Goal: Contribute content: Contribute content

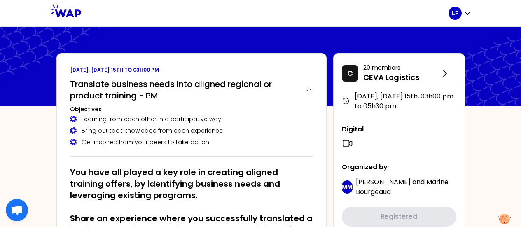
scroll to position [56, 0]
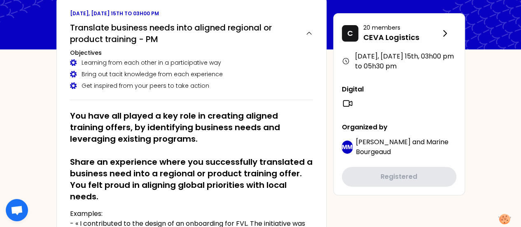
drag, startPoint x: 520, startPoint y: 40, endPoint x: 521, endPoint y: 18, distance: 22.3
click at [521, 18] on html "LF September 2025, Monday 15th to 03h00 pm Translate business needs into aligne…" at bounding box center [260, 57] width 521 height 227
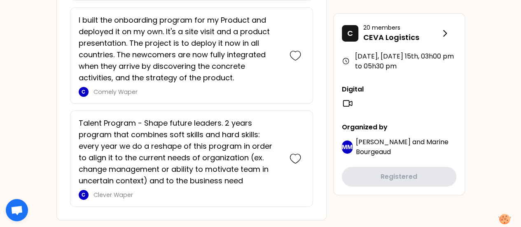
scroll to position [1424, 0]
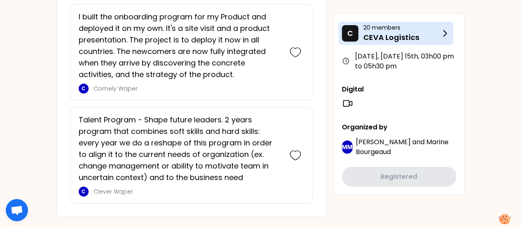
click at [443, 33] on icon at bounding box center [445, 33] width 10 height 10
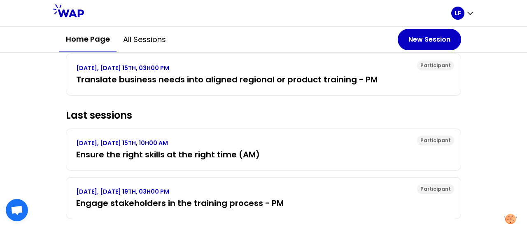
scroll to position [125, 0]
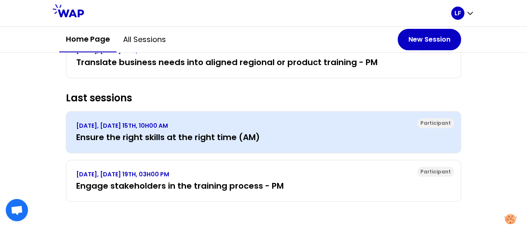
click at [300, 121] on p "[DATE], [DATE] 15TH, 10H00 AM" at bounding box center [263, 125] width 375 height 8
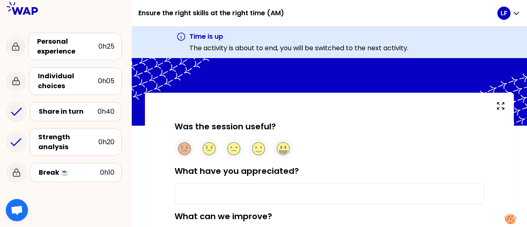
scroll to position [5, 0]
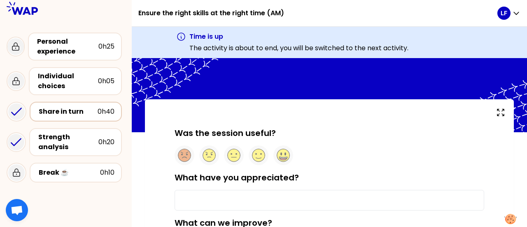
click at [85, 117] on div "Share in turn 0h40" at bounding box center [76, 112] width 92 height 20
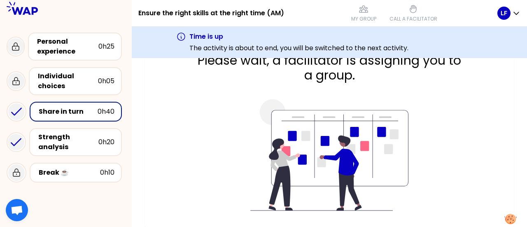
scroll to position [35, 0]
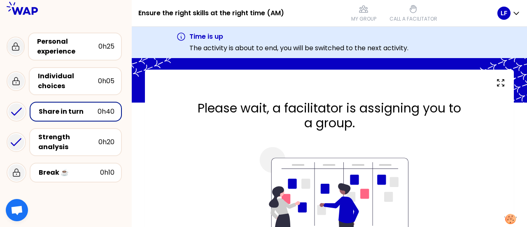
click at [32, 12] on icon at bounding box center [22, 8] width 31 height 13
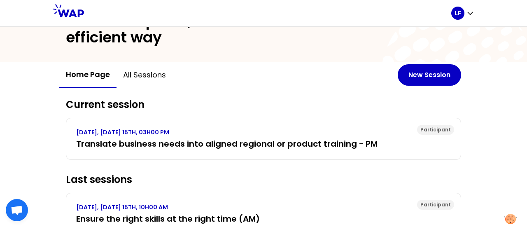
scroll to position [55, 0]
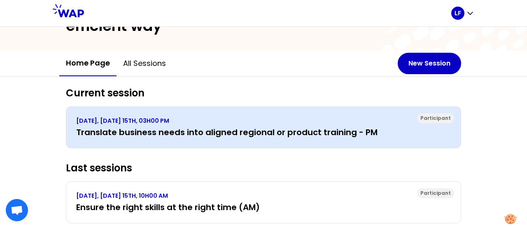
click at [282, 136] on h3 "Translate business needs into aligned regional or product training - PM" at bounding box center [263, 132] width 375 height 12
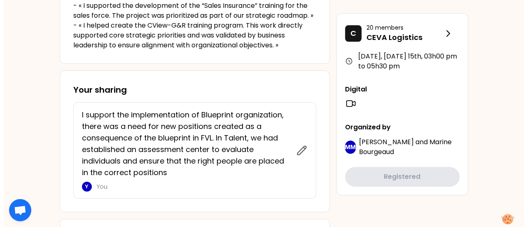
scroll to position [315, 0]
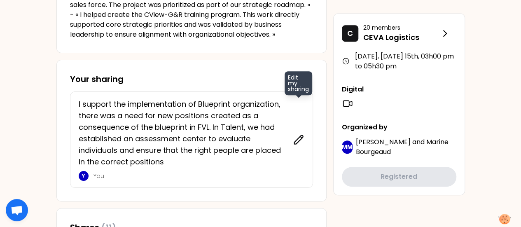
click at [297, 139] on icon at bounding box center [299, 140] width 12 height 12
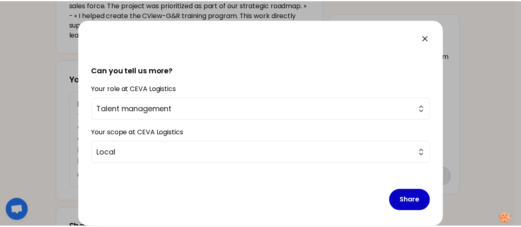
scroll to position [184, 0]
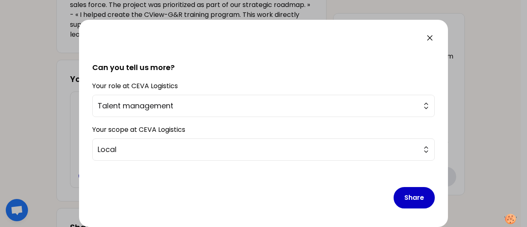
click at [429, 38] on icon at bounding box center [429, 37] width 5 height 5
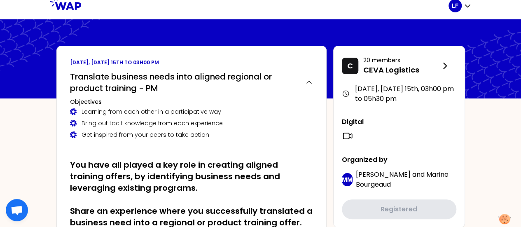
scroll to position [5, 0]
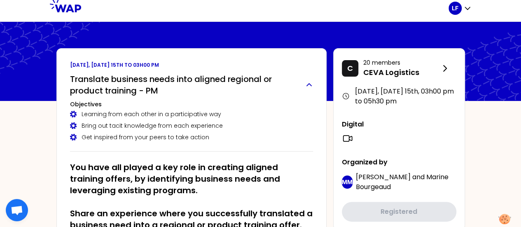
click at [237, 78] on h2 "Translate business needs into aligned regional or product training - PM" at bounding box center [184, 84] width 229 height 23
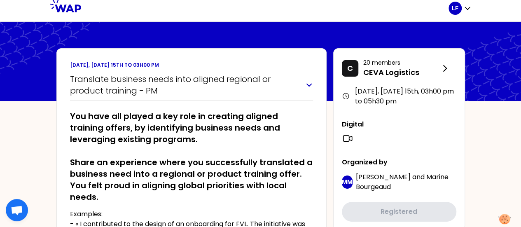
click at [237, 78] on h2 "Translate business needs into aligned regional or product training - PM" at bounding box center [184, 84] width 229 height 23
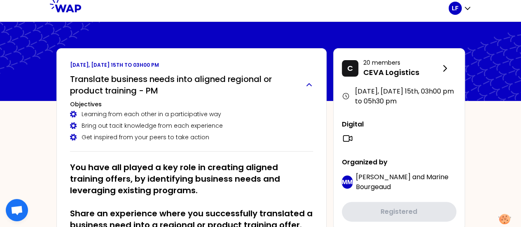
click at [237, 78] on h2 "Translate business needs into aligned regional or product training - PM" at bounding box center [184, 84] width 229 height 23
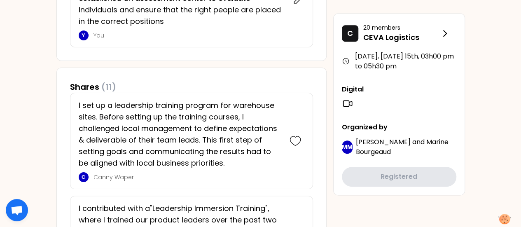
scroll to position [414, 0]
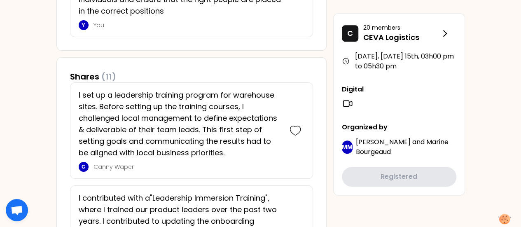
click at [247, 155] on p "I set up a leadership training program for warehouse sites. Before setting up t…" at bounding box center [180, 123] width 203 height 69
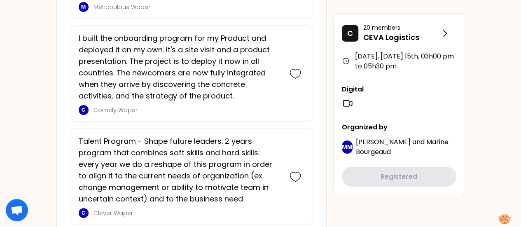
scroll to position [1159, 0]
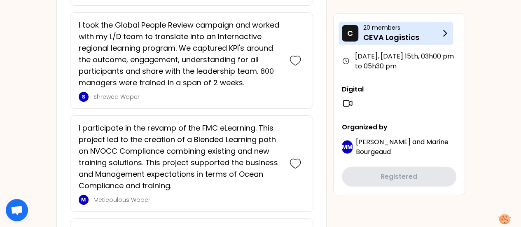
click at [441, 33] on icon at bounding box center [445, 33] width 10 height 10
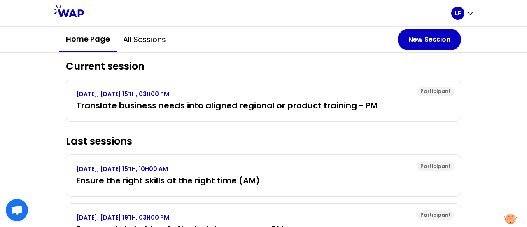
scroll to position [88, 0]
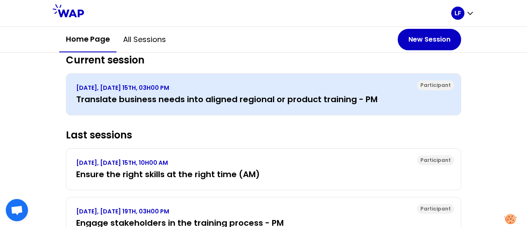
click at [334, 101] on h3 "Translate business needs into aligned regional or product training - PM" at bounding box center [263, 99] width 375 height 12
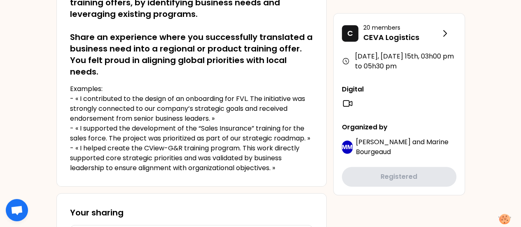
scroll to position [176, 0]
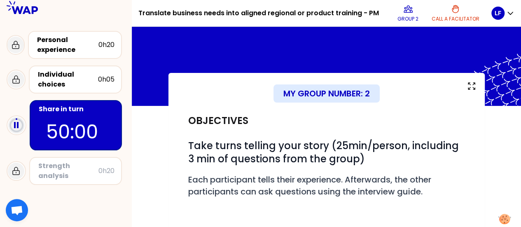
click at [521, 26] on div at bounding box center [260, 113] width 521 height 227
click at [521, 22] on div at bounding box center [260, 113] width 521 height 227
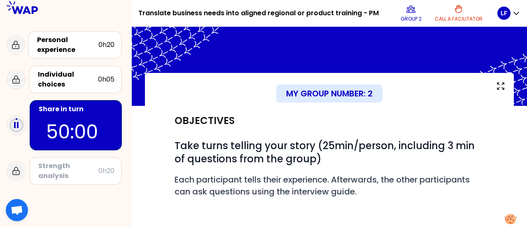
drag, startPoint x: 523, startPoint y: 85, endPoint x: 524, endPoint y: 123, distance: 37.9
click at [524, 123] on div at bounding box center [263, 113] width 527 height 227
drag, startPoint x: 524, startPoint y: 123, endPoint x: 525, endPoint y: 142, distance: 19.4
click at [525, 142] on div at bounding box center [263, 113] width 527 height 227
click at [522, 224] on div at bounding box center [263, 113] width 527 height 227
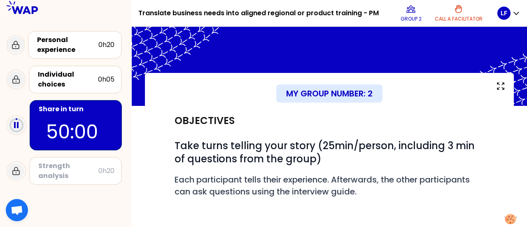
click at [522, 224] on div at bounding box center [263, 113] width 527 height 227
click at [523, 222] on div at bounding box center [263, 113] width 527 height 227
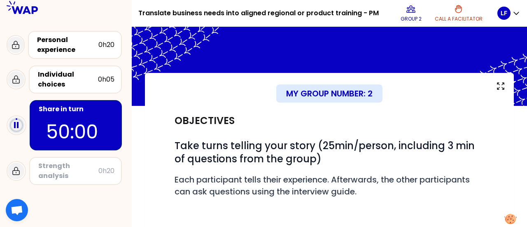
click at [523, 222] on div at bounding box center [263, 113] width 527 height 227
click at [221, 91] on span "As participant of a WAP session, you are invited to listen, question, validate,…" at bounding box center [264, 143] width 150 height 107
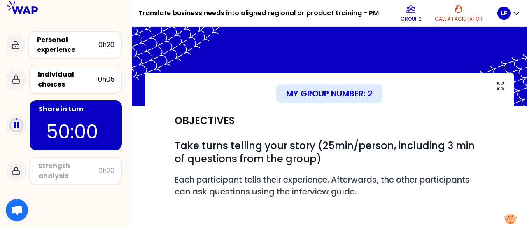
drag, startPoint x: 523, startPoint y: 134, endPoint x: 524, endPoint y: 152, distance: 18.1
click at [524, 152] on div at bounding box center [263, 113] width 527 height 227
drag, startPoint x: 523, startPoint y: 158, endPoint x: 525, endPoint y: 162, distance: 4.3
click at [525, 162] on div at bounding box center [263, 113] width 527 height 227
drag, startPoint x: 524, startPoint y: 139, endPoint x: 525, endPoint y: 192, distance: 53.1
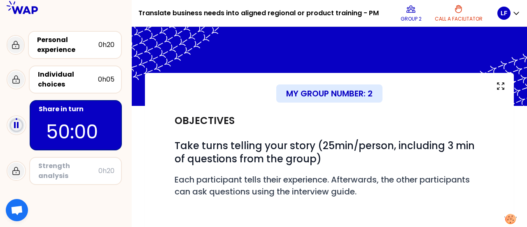
click at [525, 166] on div at bounding box center [263, 113] width 527 height 227
click at [525, 222] on div at bounding box center [263, 113] width 527 height 227
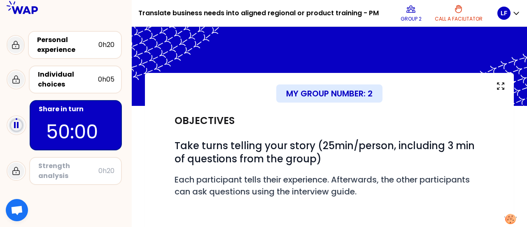
click at [525, 222] on div at bounding box center [263, 113] width 527 height 227
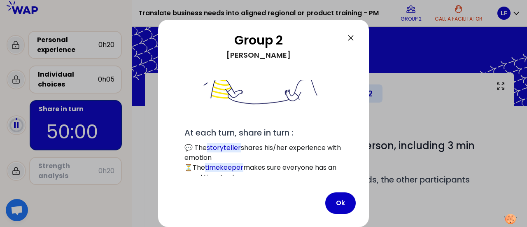
scroll to position [139, 0]
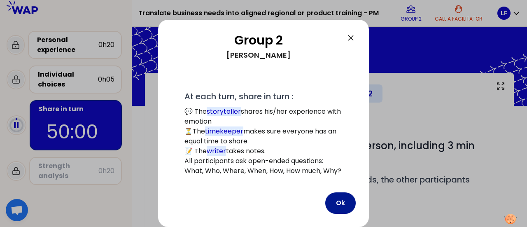
click at [333, 205] on button "Ok" at bounding box center [340, 202] width 30 height 21
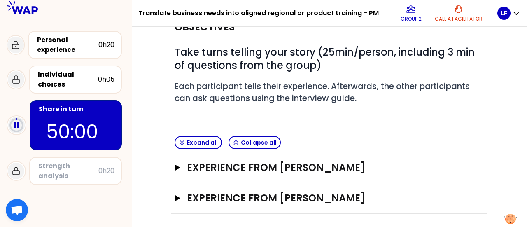
scroll to position [95, 0]
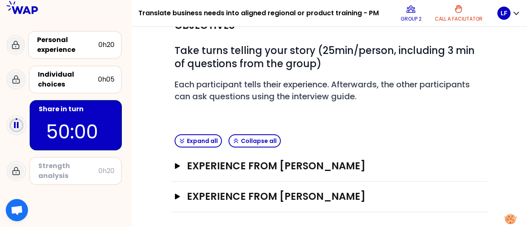
click at [364, 117] on div "Objectives # Take turns telling your story (25min/person, including 3 min of qu…" at bounding box center [329, 71] width 316 height 120
click at [175, 167] on icon "button" at bounding box center [177, 166] width 5 height 6
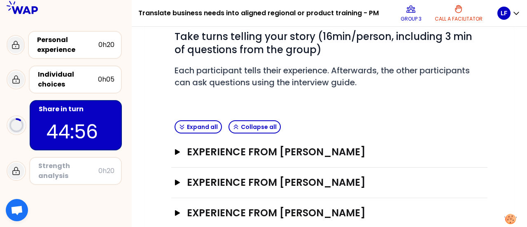
scroll to position [108, 0]
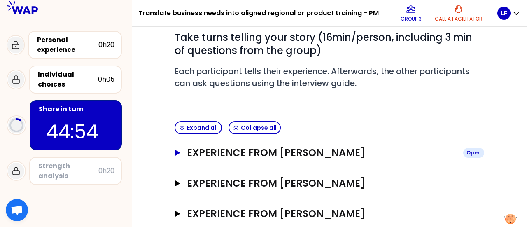
click at [178, 152] on icon "button" at bounding box center [177, 153] width 5 height 6
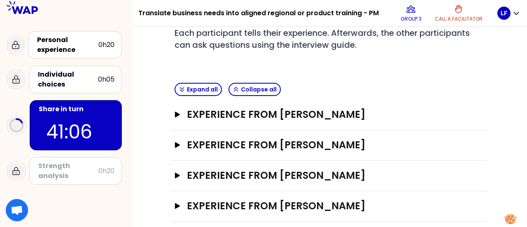
scroll to position [156, 0]
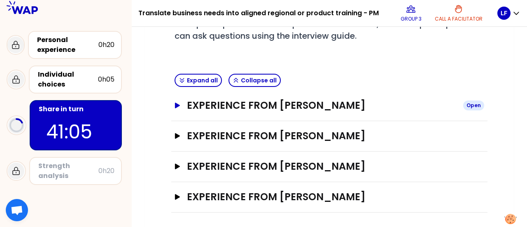
click at [174, 106] on icon "button" at bounding box center [177, 106] width 7 height 6
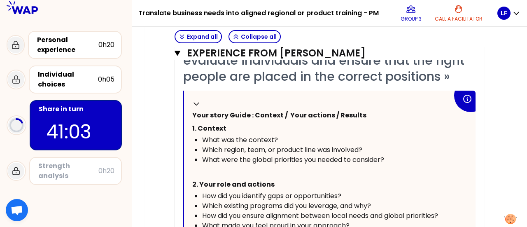
scroll to position [389, 0]
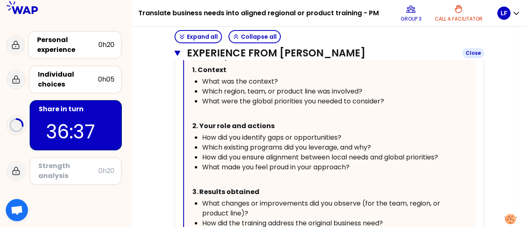
click at [177, 55] on icon "button" at bounding box center [178, 53] width 6 height 5
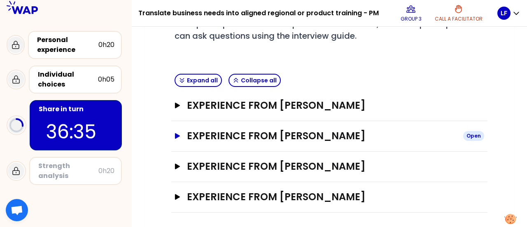
click at [180, 137] on icon "button" at bounding box center [177, 136] width 7 height 6
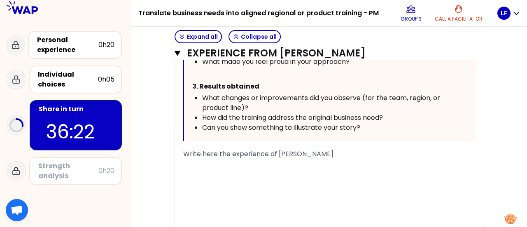
scroll to position [541, 0]
click at [254, 159] on div "﻿" at bounding box center [329, 164] width 292 height 10
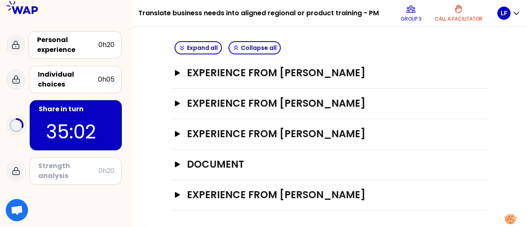
scroll to position [186, 0]
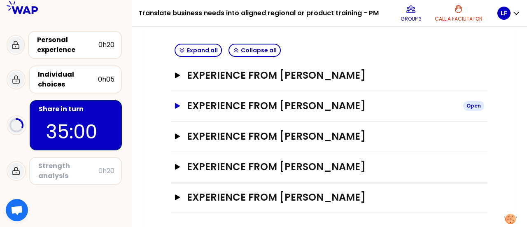
click at [190, 105] on h3 "Experience from Caroline Kyomuhendo" at bounding box center [322, 105] width 270 height 13
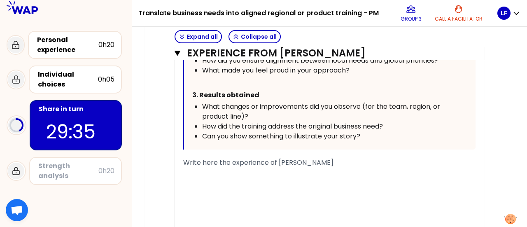
scroll to position [536, 0]
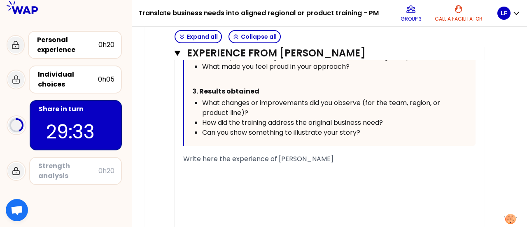
click at [268, 164] on div "﻿" at bounding box center [329, 169] width 292 height 10
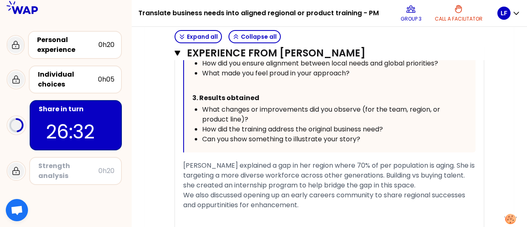
scroll to position [535, 0]
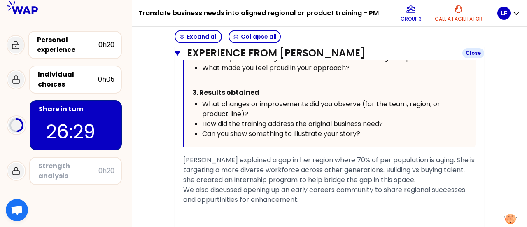
click at [175, 52] on icon "button" at bounding box center [178, 53] width 6 height 5
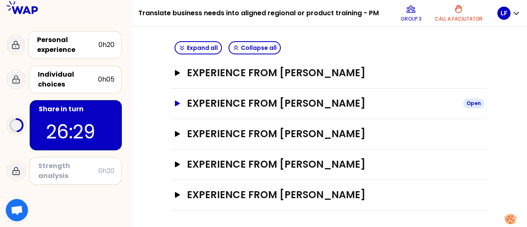
scroll to position [186, 0]
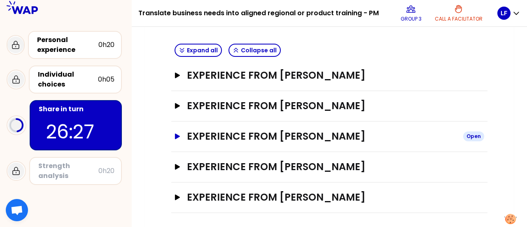
click at [180, 135] on icon "button" at bounding box center [177, 136] width 5 height 6
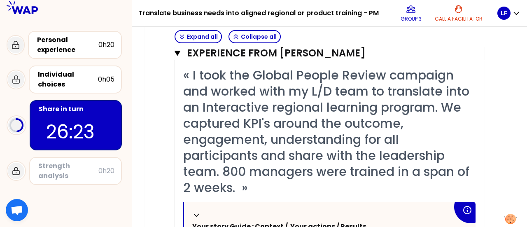
scroll to position [291, 0]
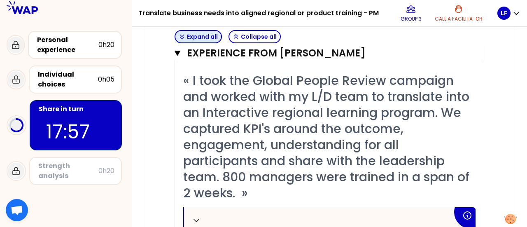
click at [175, 51] on icon "button" at bounding box center [178, 53] width 6 height 5
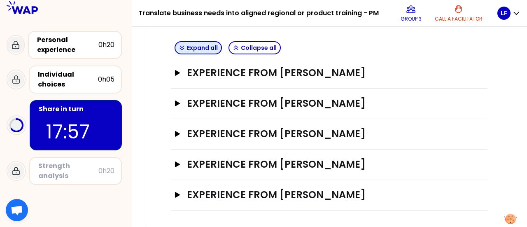
scroll to position [186, 0]
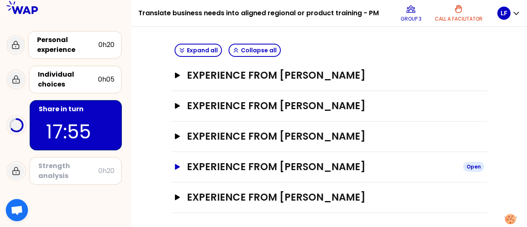
click at [178, 167] on icon "button" at bounding box center [177, 167] width 7 height 6
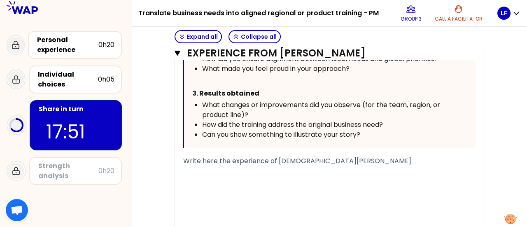
scroll to position [579, 0]
click at [315, 163] on span "Write here the experience of Christele GERAUD" at bounding box center [297, 160] width 228 height 9
click at [343, 157] on div "Write here the experience of Christele GERAUD" at bounding box center [329, 161] width 292 height 10
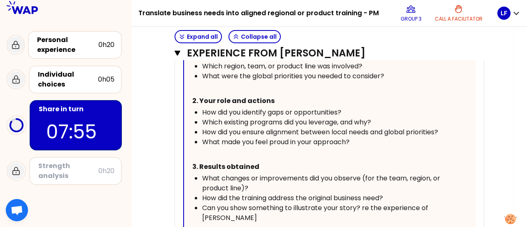
scroll to position [690, 0]
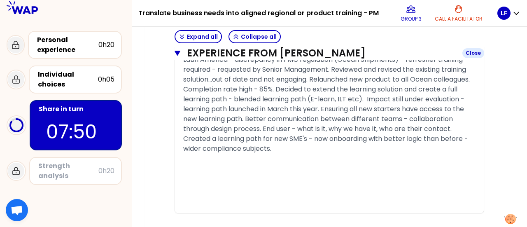
click at [179, 54] on icon "button" at bounding box center [178, 53] width 6 height 7
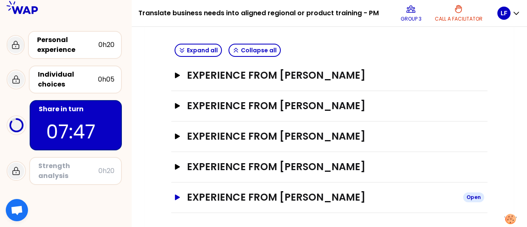
click at [176, 197] on icon "button" at bounding box center [177, 197] width 5 height 6
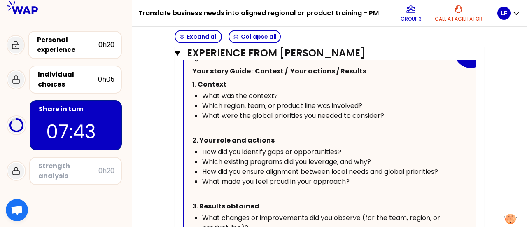
scroll to position [399, 0]
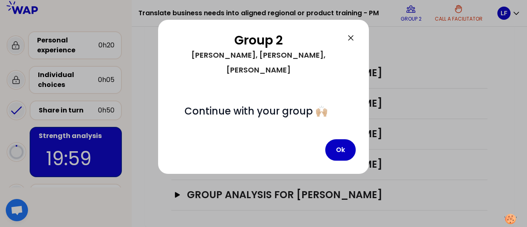
scroll to position [311, 0]
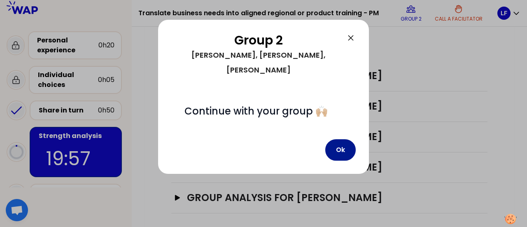
click at [342, 139] on button "Ok" at bounding box center [340, 149] width 30 height 21
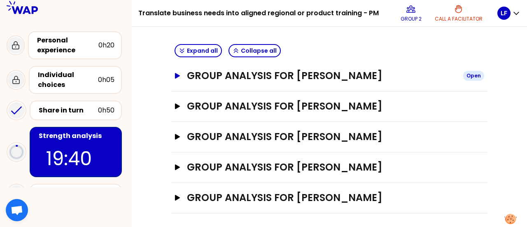
click at [176, 78] on button "Group analysis for Lucas Fernandez Open" at bounding box center [330, 75] width 310 height 13
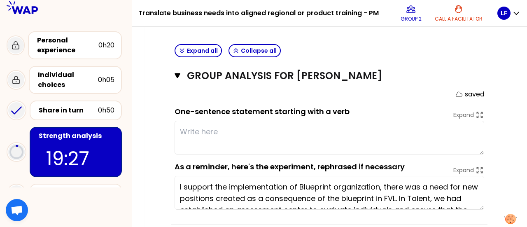
click at [255, 133] on textarea at bounding box center [330, 138] width 310 height 34
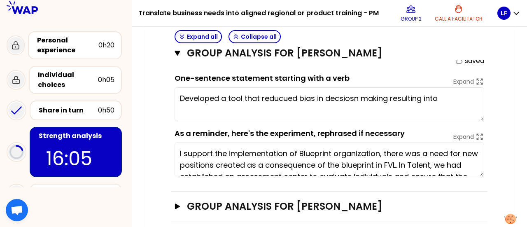
scroll to position [341, 0]
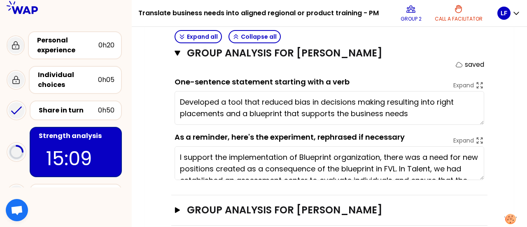
type textarea "Developed a tool that reduced bias in decisions making resulting into right pla…"
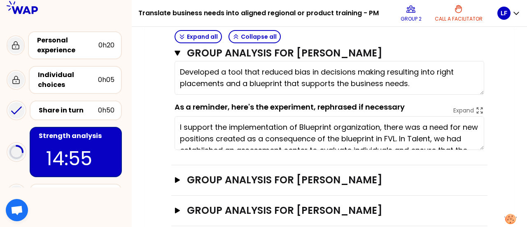
scroll to position [371, 0]
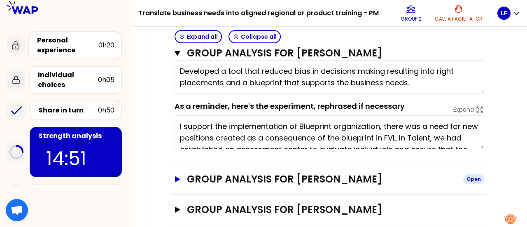
click at [181, 175] on button "Group analysis for Caroline Kyomuhendo Open" at bounding box center [330, 179] width 310 height 13
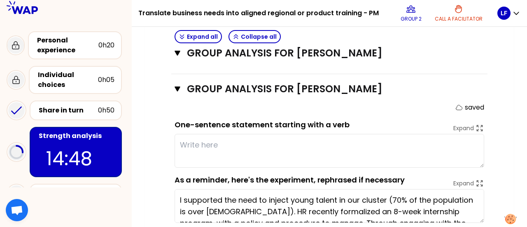
scroll to position [467, 0]
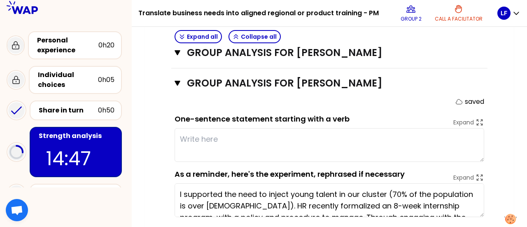
click at [222, 135] on textarea at bounding box center [330, 145] width 310 height 34
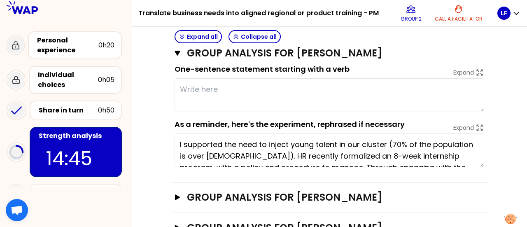
scroll to position [577, 0]
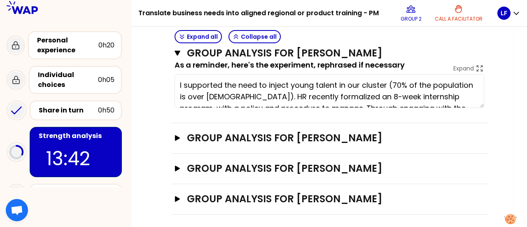
type textarea "l"
type textarea "Lead the future proofing initiative for the region that derisked the business f…"
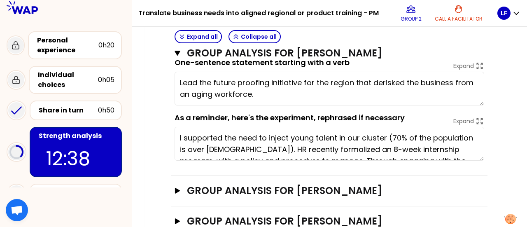
scroll to position [526, 0]
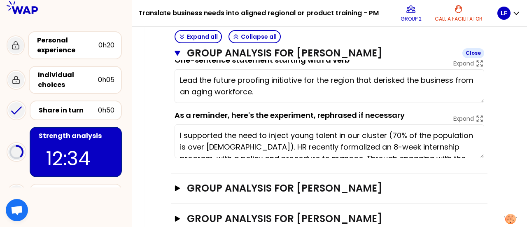
click at [179, 56] on button "Group analysis for Caroline Kyomuhendo Close" at bounding box center [330, 53] width 310 height 13
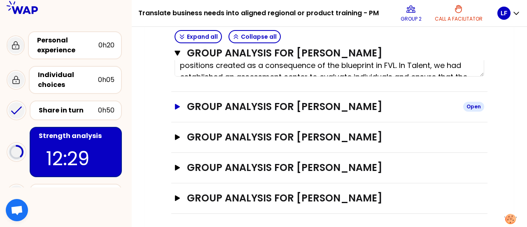
click at [176, 104] on icon "button" at bounding box center [177, 107] width 5 height 6
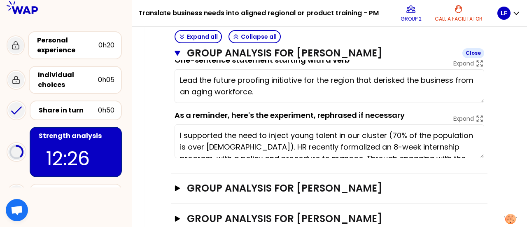
click at [178, 52] on icon "button" at bounding box center [178, 53] width 6 height 5
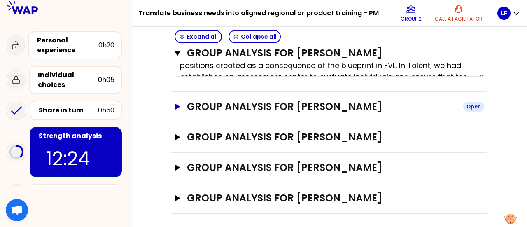
click at [177, 105] on icon "button" at bounding box center [177, 107] width 5 height 6
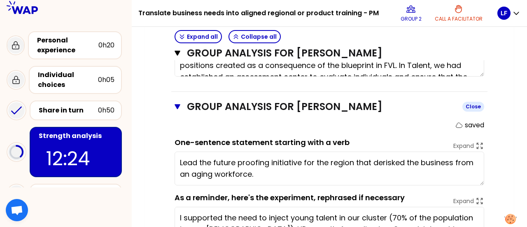
scroll to position [526, 0]
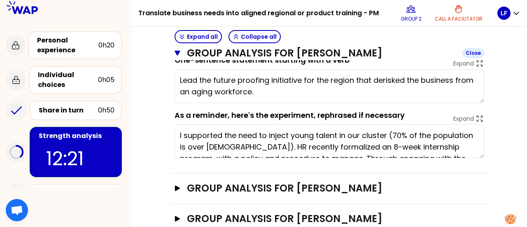
click at [177, 54] on icon "button" at bounding box center [178, 53] width 6 height 5
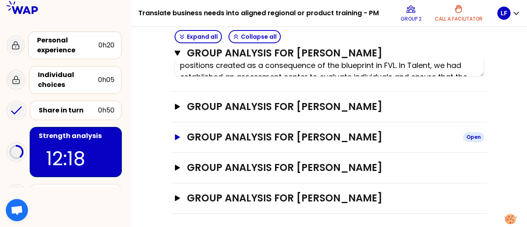
click at [177, 135] on icon "button" at bounding box center [177, 137] width 5 height 6
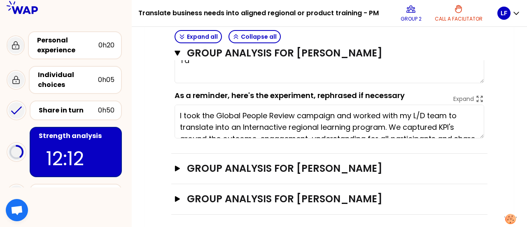
scroll to position [577, 0]
type textarea "T"
type textarea "Led"
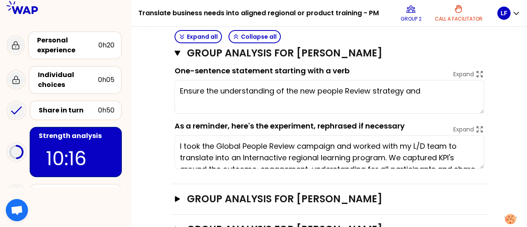
scroll to position [544, 0]
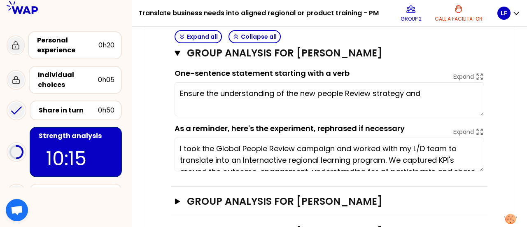
type textarea "Ensure the understanding of the new people Review strategy and e"
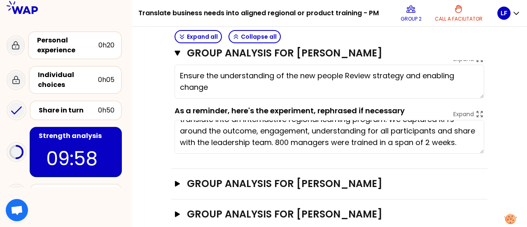
scroll to position [577, 0]
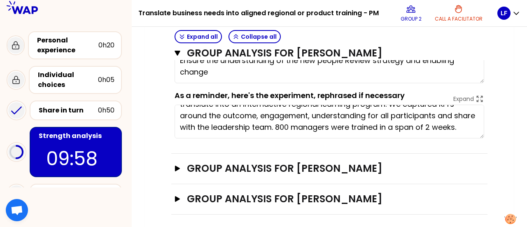
type textarea "Ensure the understanding of the new people Review strategy and enabling change."
click at [177, 166] on icon "button" at bounding box center [177, 169] width 7 height 6
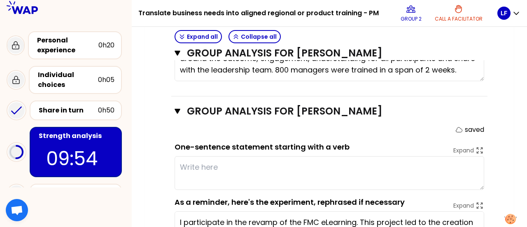
scroll to position [633, 0]
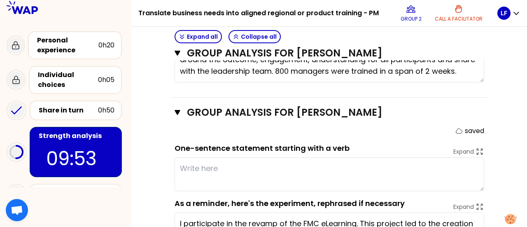
click at [280, 168] on textarea at bounding box center [330, 174] width 310 height 34
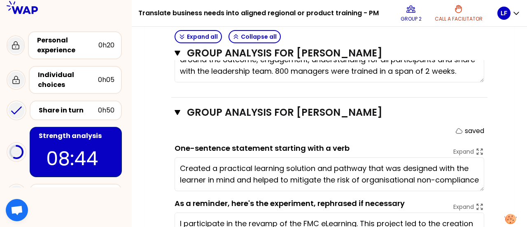
type textarea "Created a practical learning solution and pathway that was designed with the le…"
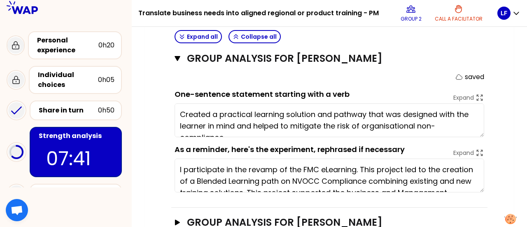
scroll to position [696, 0]
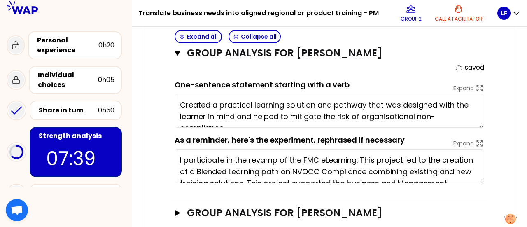
click at [173, 52] on div "Group analysis for Christele GERAUD Close saved One-sentence statement starting…" at bounding box center [329, 116] width 316 height 164
click at [177, 55] on icon "button" at bounding box center [178, 53] width 6 height 7
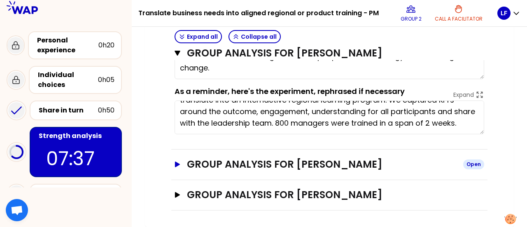
scroll to position [577, 0]
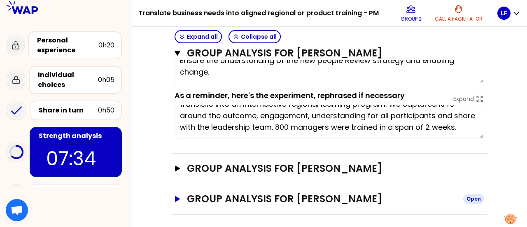
click at [176, 196] on icon "button" at bounding box center [177, 199] width 5 height 6
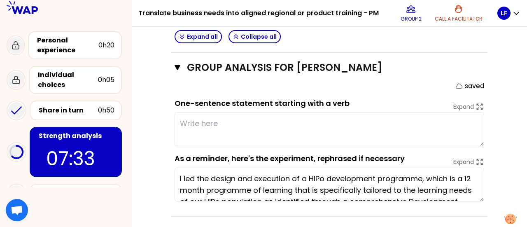
scroll to position [710, 0]
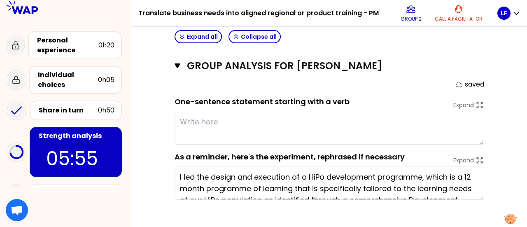
click at [213, 113] on textarea at bounding box center [330, 128] width 310 height 34
click at [287, 117] on textarea "Fast tracking leadershioo" at bounding box center [330, 128] width 310 height 34
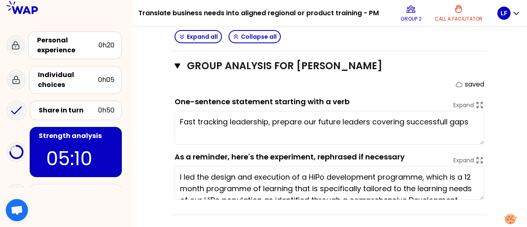
click at [428, 118] on textarea "Fast tracking leadership, prepare our future leaders covering successfull gaps" at bounding box center [330, 128] width 310 height 34
click at [467, 119] on textarea "Fast tracking leadership, prepare our future leaders covering successful gaps" at bounding box center [330, 128] width 310 height 34
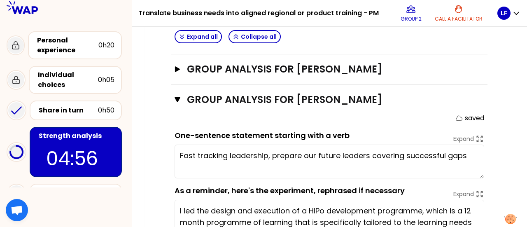
scroll to position [662, 0]
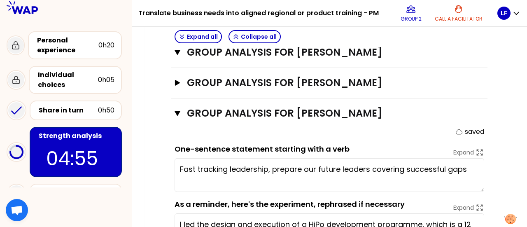
type textarea "Fast tracking leadership, prepare our future leaders covering successful gaps"
click at [407, 127] on div "saved" at bounding box center [330, 132] width 310 height 10
